Goal: Task Accomplishment & Management: Use online tool/utility

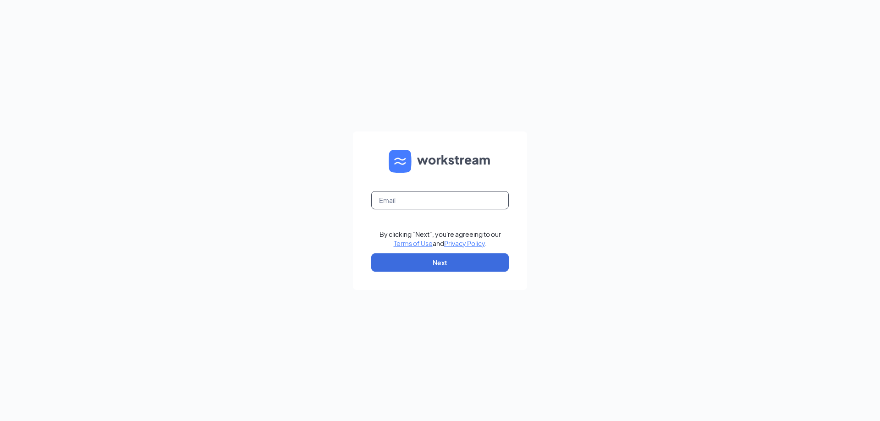
click at [418, 209] on input "text" at bounding box center [440, 200] width 138 height 18
type input "[EMAIL_ADDRESS][DOMAIN_NAME]"
click at [426, 256] on button "Next" at bounding box center [440, 263] width 138 height 18
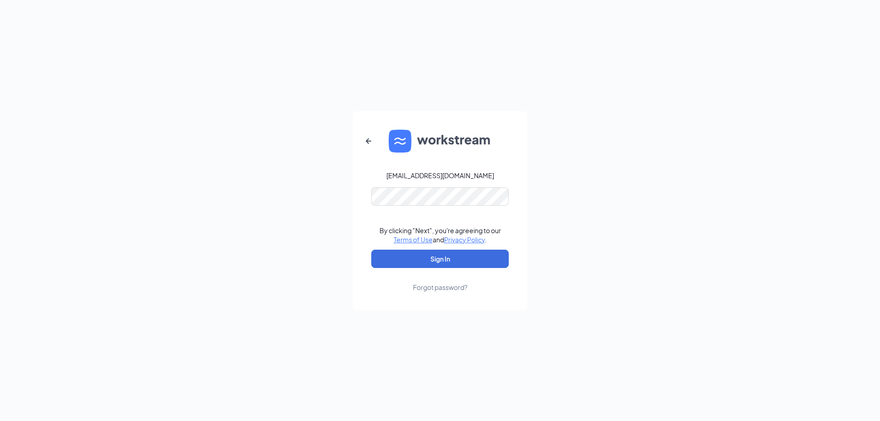
click at [424, 249] on form "[EMAIL_ADDRESS][DOMAIN_NAME] By clicking "Next", you're agreeing to our Terms o…" at bounding box center [440, 210] width 174 height 199
click at [422, 258] on button "Sign In" at bounding box center [440, 259] width 138 height 18
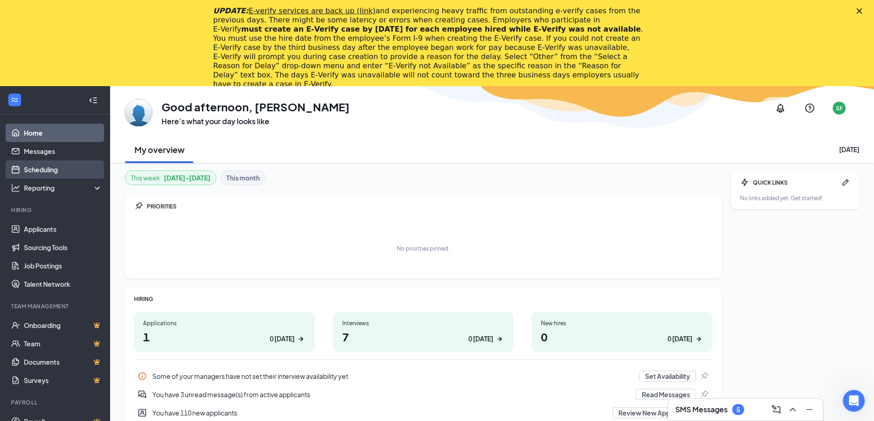
click at [69, 169] on link "Scheduling" at bounding box center [63, 169] width 78 height 18
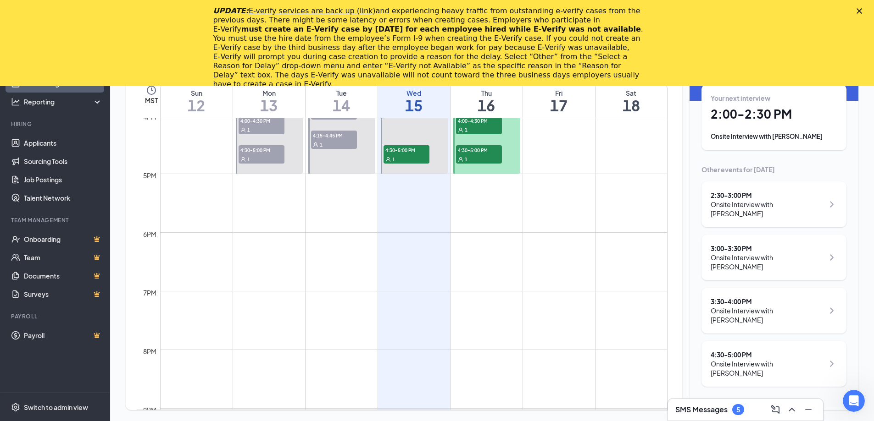
scroll to position [863, 0]
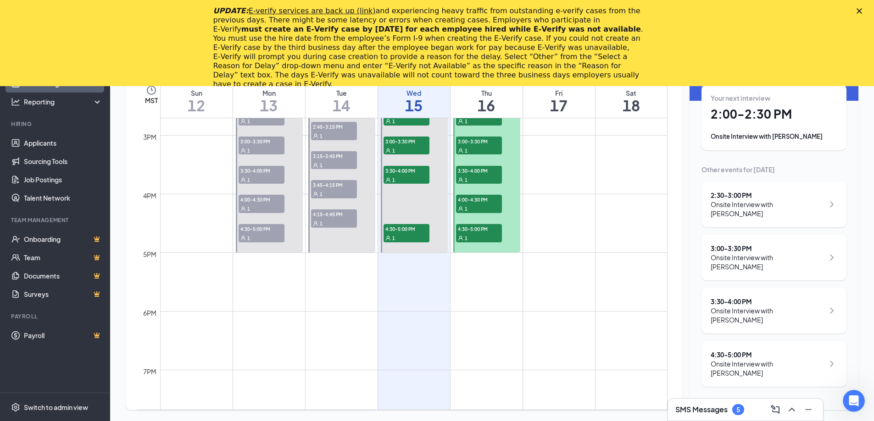
click at [858, 12] on div "UPDATE: E-verify services are back up (link) and experiencing heavy traffic fro…" at bounding box center [437, 48] width 874 height 88
click at [862, 11] on polygon "Close" at bounding box center [859, 11] width 6 height 6
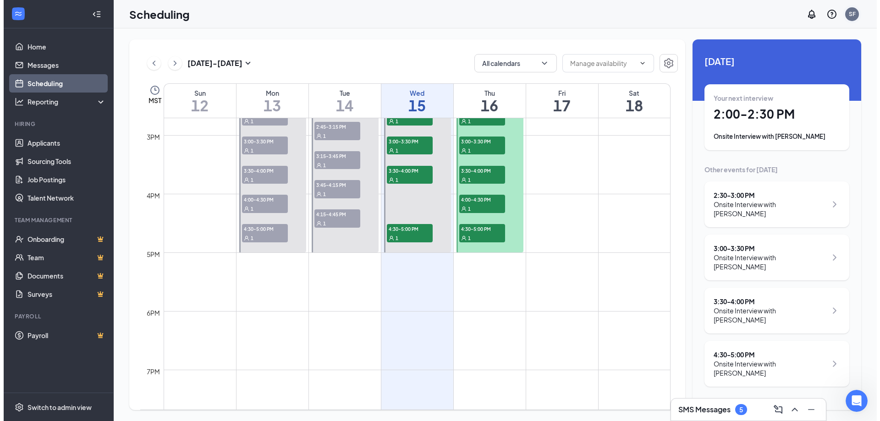
scroll to position [0, 0]
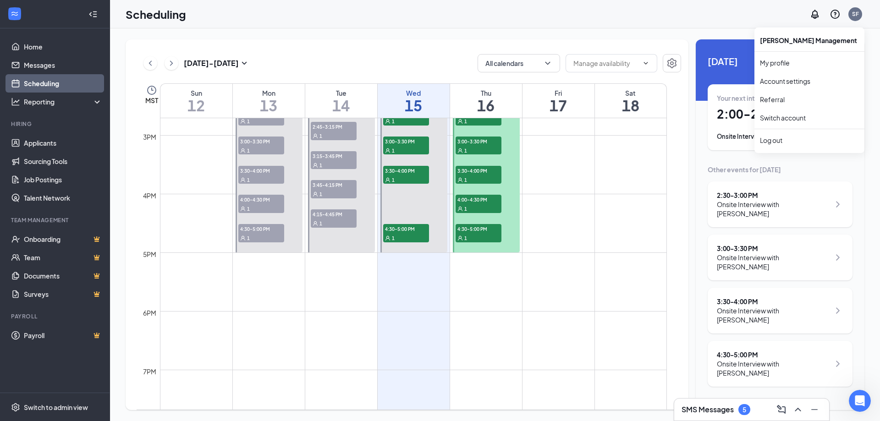
click at [616, 39] on div "[DATE] - [DATE] All calendars MST Sun 12 Mon 13 Tue 14 Wed 15 Thu 16 Fri 17 Sat…" at bounding box center [495, 224] width 770 height 393
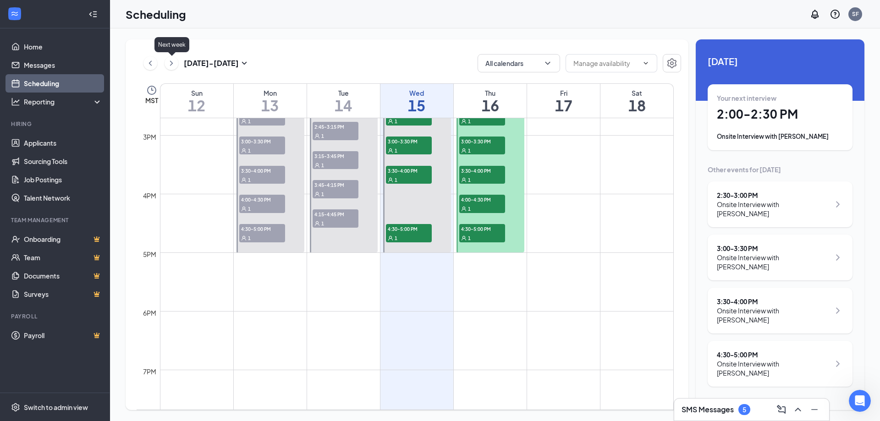
click at [160, 64] on div "[DATE] - [DATE]" at bounding box center [197, 63] width 106 height 18
click at [143, 66] on div "[DATE] - [DATE] All calendars" at bounding box center [409, 63] width 545 height 18
click at [145, 65] on button at bounding box center [151, 63] width 14 height 14
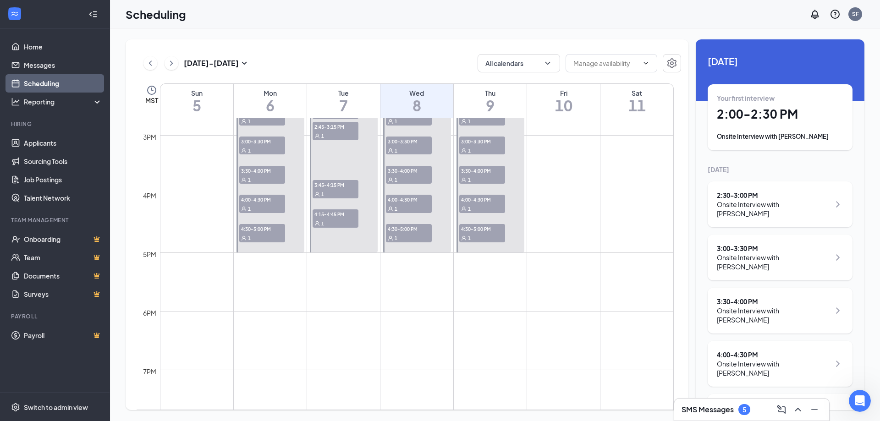
scroll to position [772, 0]
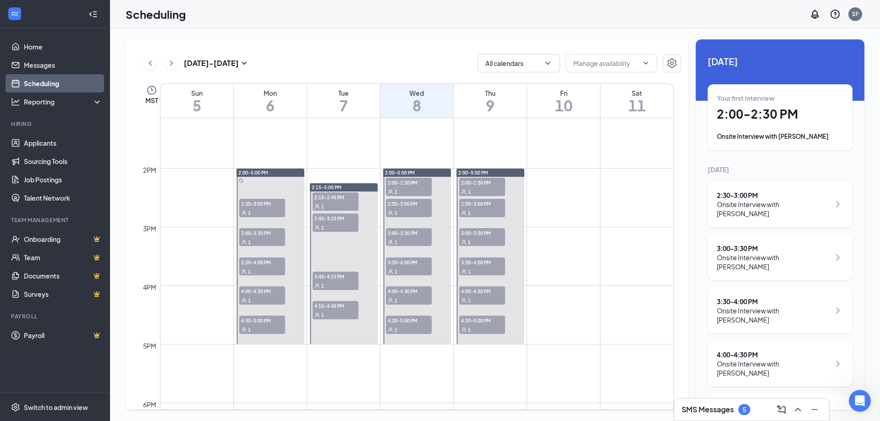
click at [492, 190] on div "1" at bounding box center [482, 191] width 46 height 9
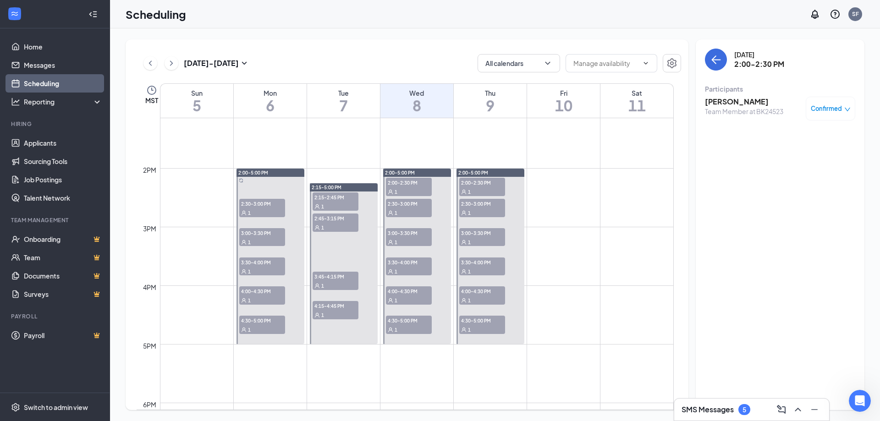
click at [486, 208] on div "1" at bounding box center [482, 212] width 46 height 9
click at [485, 236] on span "3:00-3:30 PM" at bounding box center [482, 232] width 46 height 9
click at [492, 268] on div "1" at bounding box center [482, 271] width 46 height 9
click at [483, 293] on span "4:00-4:30 PM" at bounding box center [482, 291] width 46 height 9
click at [481, 325] on div "1" at bounding box center [482, 329] width 46 height 9
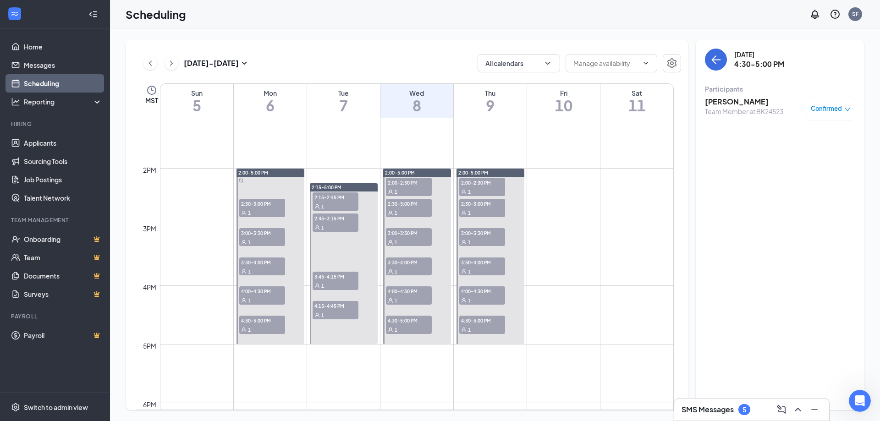
click at [486, 186] on span "2:00-2:30 PM" at bounding box center [482, 182] width 46 height 9
